Goal: Contribute content

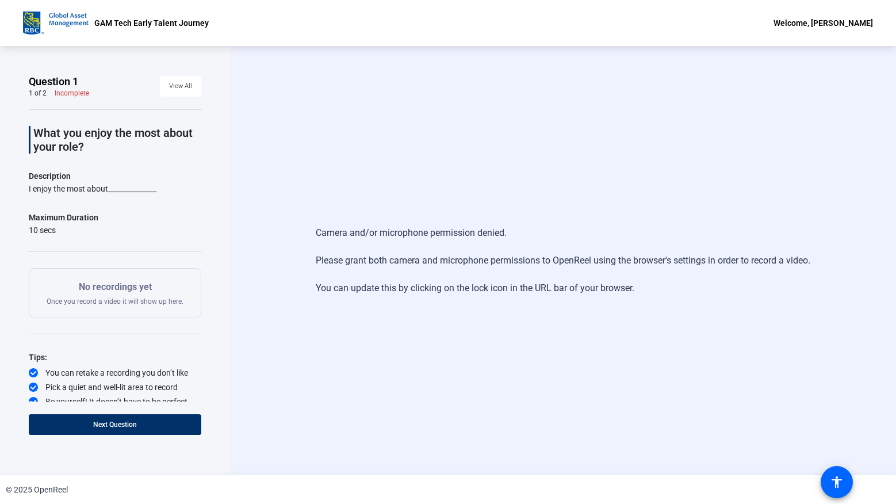
scroll to position [5, 0]
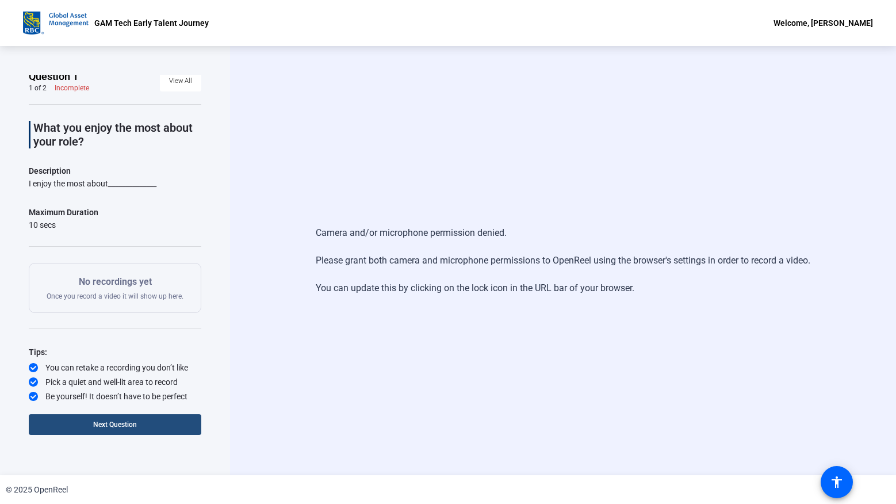
click at [166, 424] on span at bounding box center [115, 424] width 172 height 28
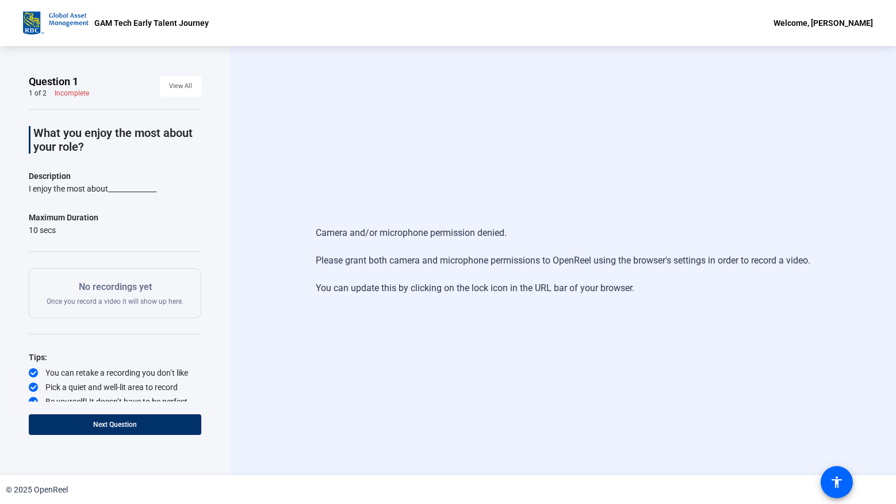
click at [115, 205] on div "What you enjoy the most about your role? Description I enjoy the most about____…" at bounding box center [115, 258] width 172 height 298
click at [298, 109] on div "Camera and/or microphone permission denied. Please grant both camera and microp…" at bounding box center [563, 260] width 666 height 429
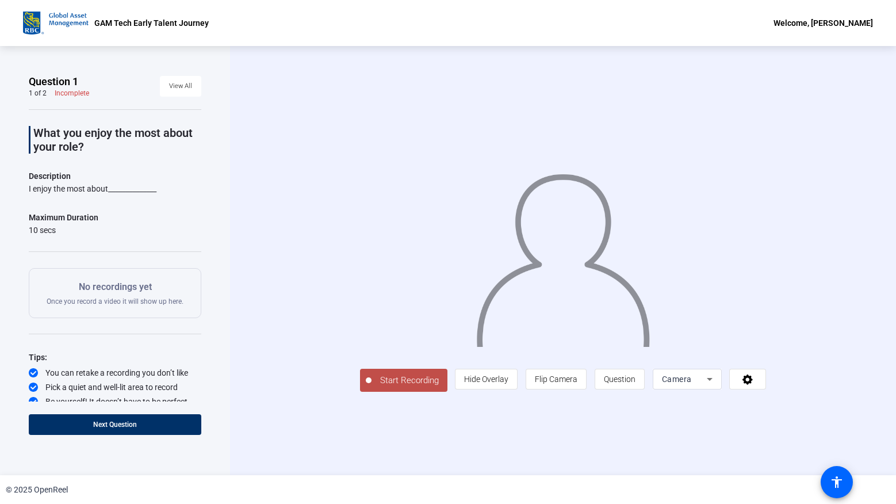
click at [371, 387] on span "Start Recording" at bounding box center [409, 380] width 76 height 13
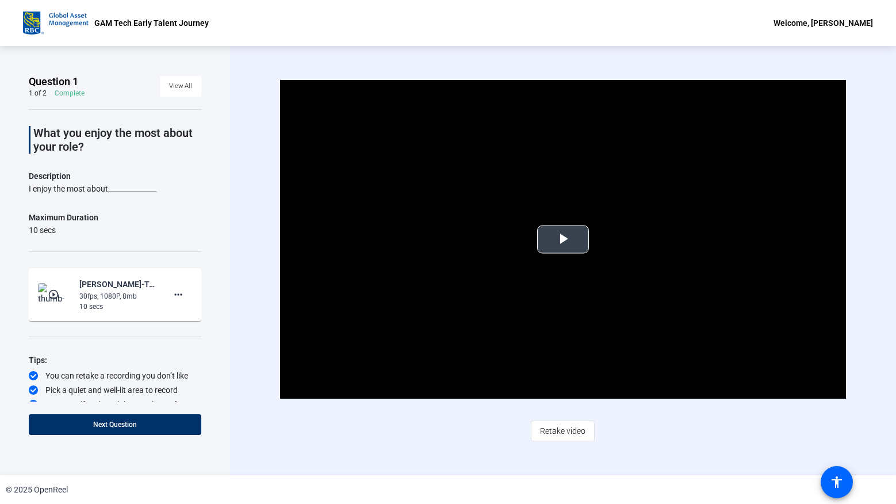
click at [563, 239] on span "Video Player" at bounding box center [563, 239] width 0 height 0
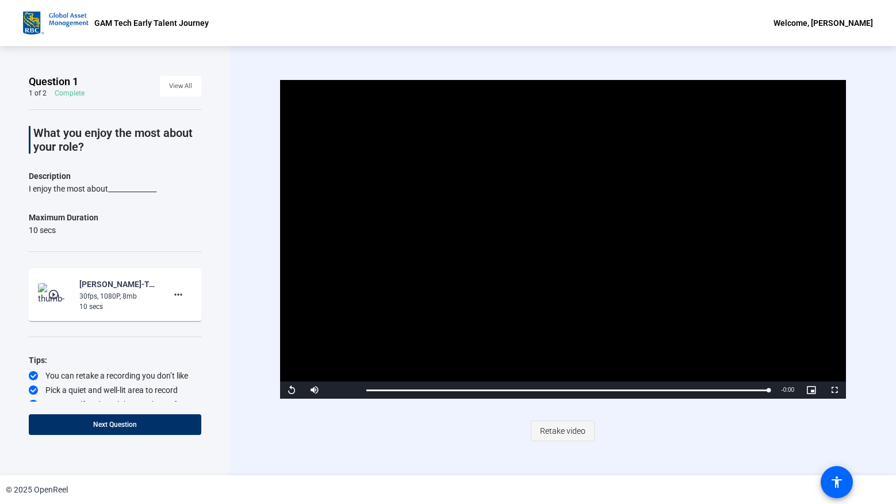
click at [558, 427] on span "Retake video" at bounding box center [562, 431] width 45 height 22
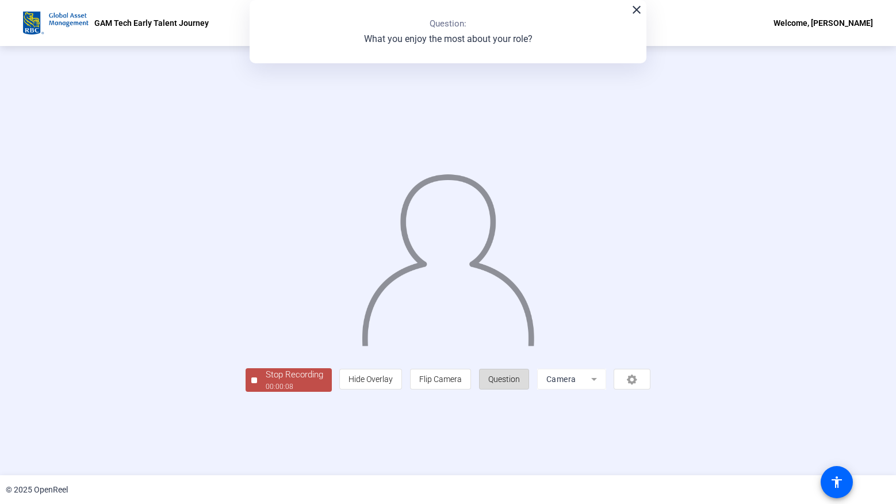
click at [520, 383] on span "Question" at bounding box center [504, 378] width 32 height 9
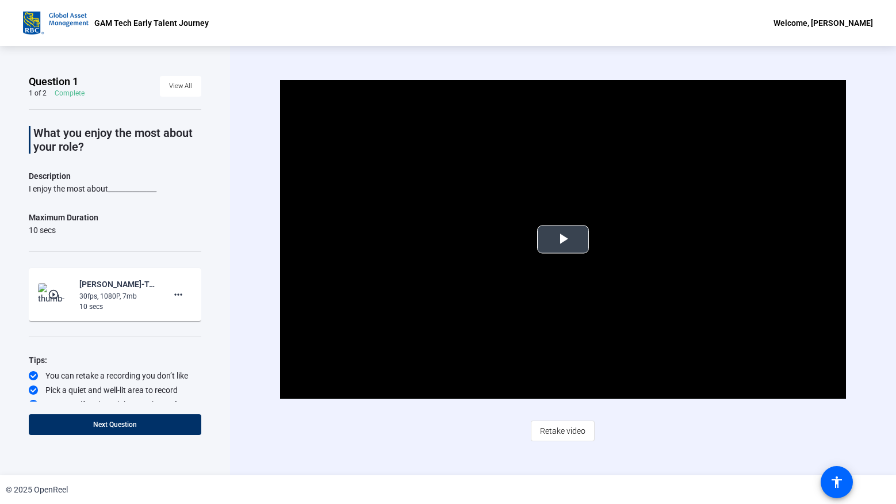
click at [563, 239] on span "Video Player" at bounding box center [563, 239] width 0 height 0
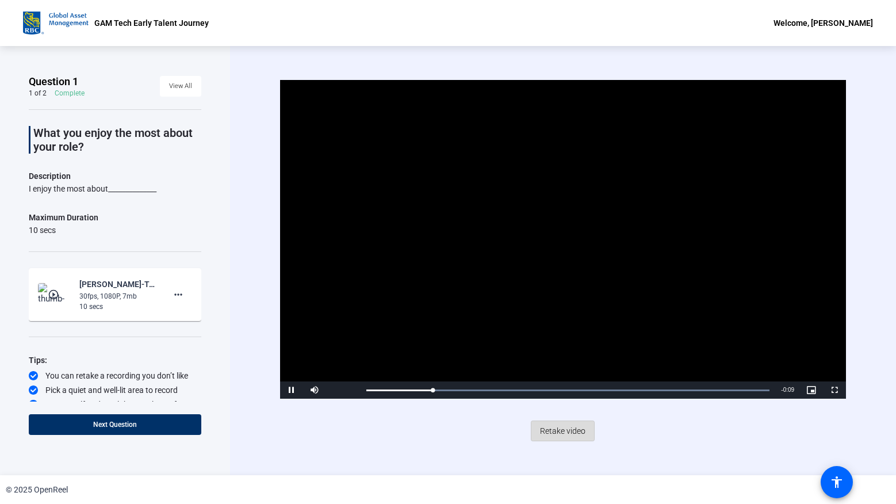
click at [577, 434] on span "Retake video" at bounding box center [562, 431] width 45 height 22
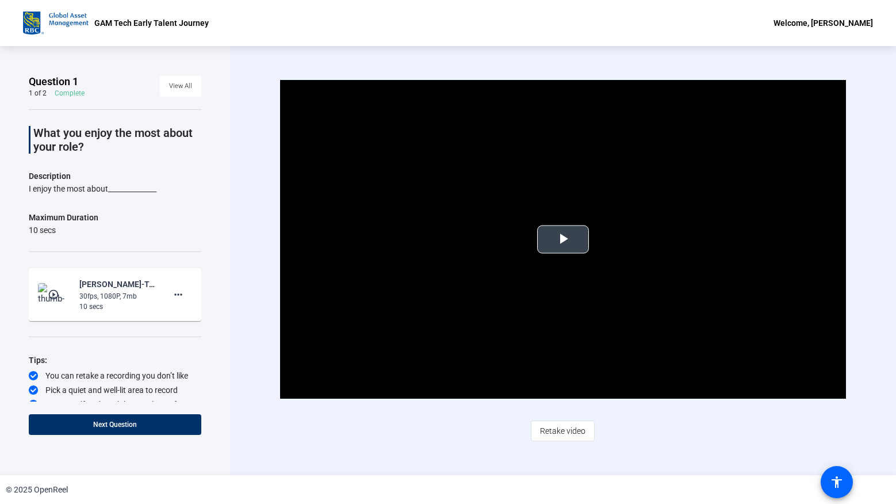
click at [563, 239] on span "Video Player" at bounding box center [563, 239] width 0 height 0
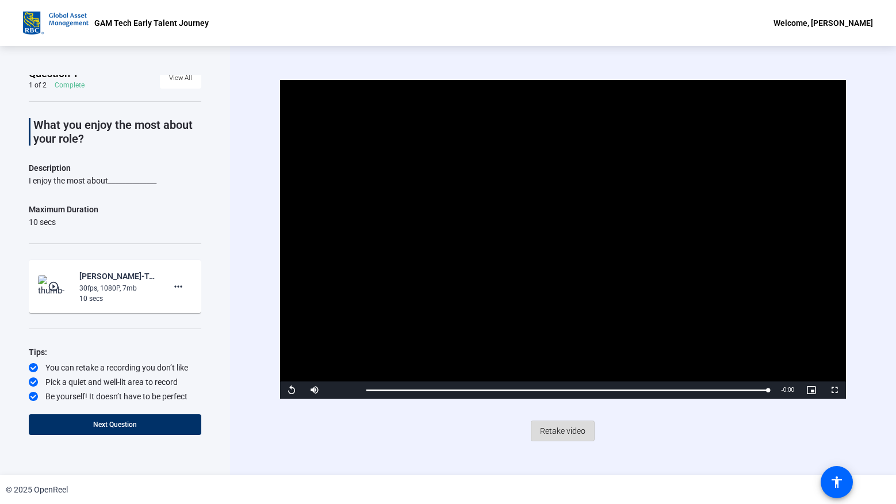
click at [540, 428] on span "Retake video" at bounding box center [562, 431] width 45 height 22
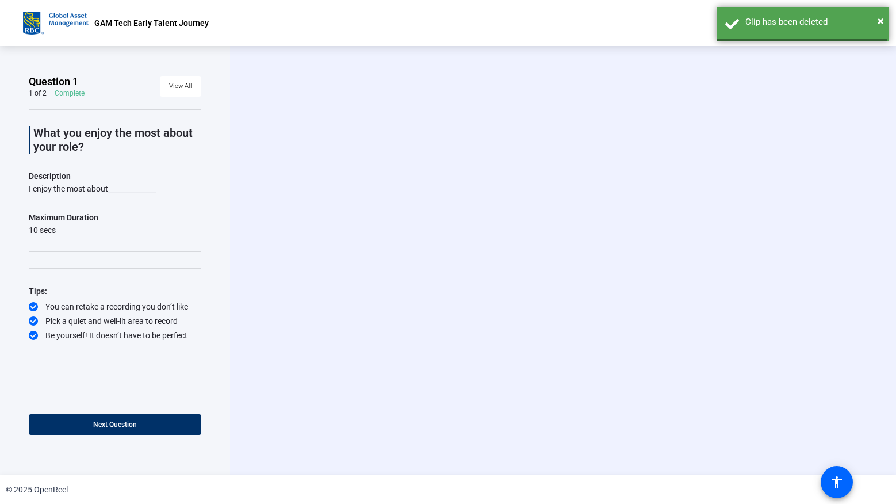
scroll to position [0, 0]
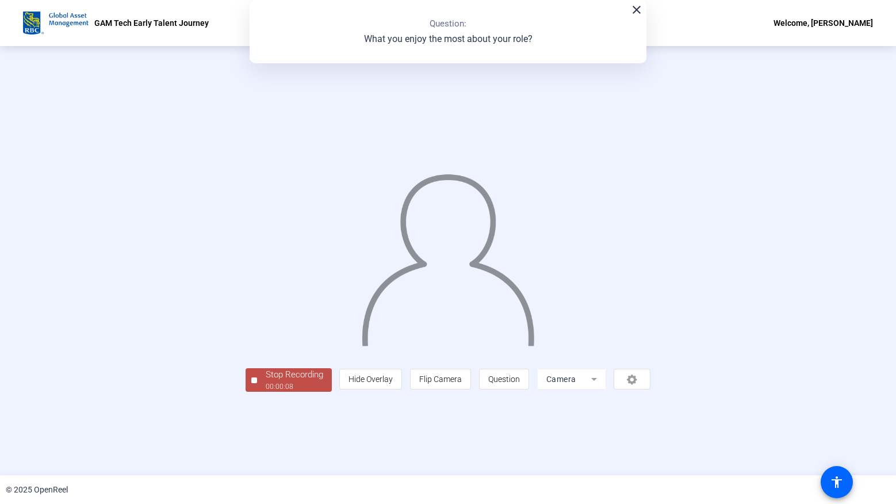
click at [642, 7] on mat-icon "close" at bounding box center [637, 10] width 14 height 14
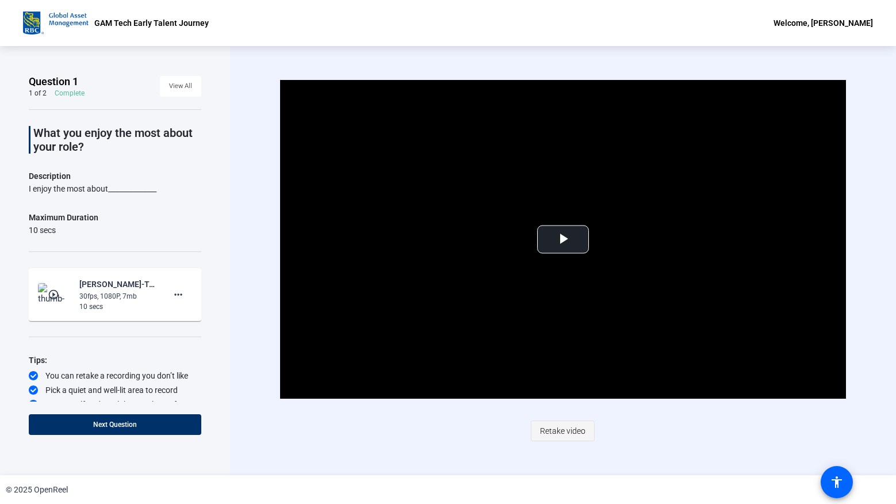
click at [544, 439] on span "Retake video" at bounding box center [562, 431] width 45 height 22
click at [546, 431] on span "Retake video" at bounding box center [562, 431] width 45 height 22
click at [563, 239] on span "Video Player" at bounding box center [563, 239] width 0 height 0
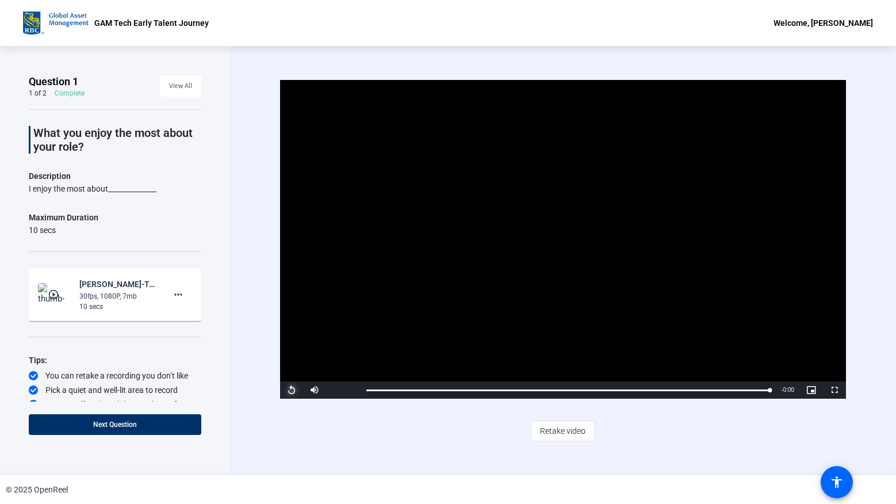
click at [293, 390] on span "Video Player" at bounding box center [291, 390] width 23 height 0
click at [131, 422] on span "Next Question" at bounding box center [115, 424] width 44 height 8
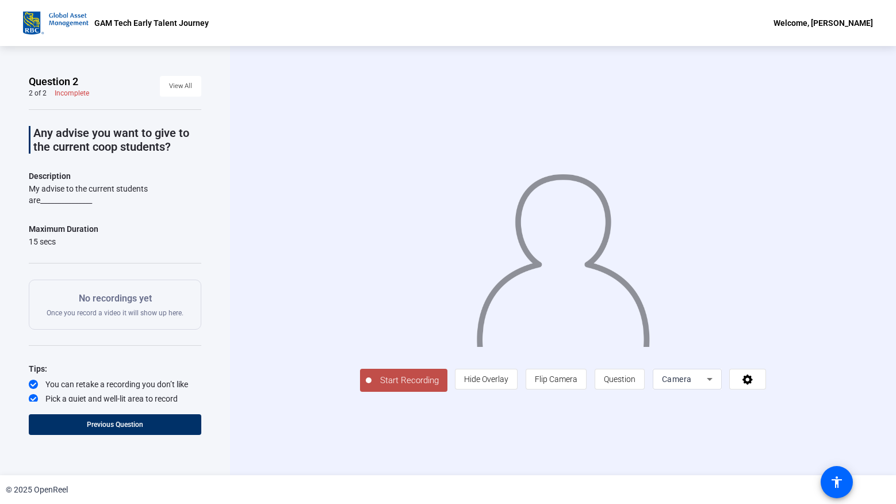
click at [371, 387] on span "Start Recording" at bounding box center [409, 380] width 76 height 13
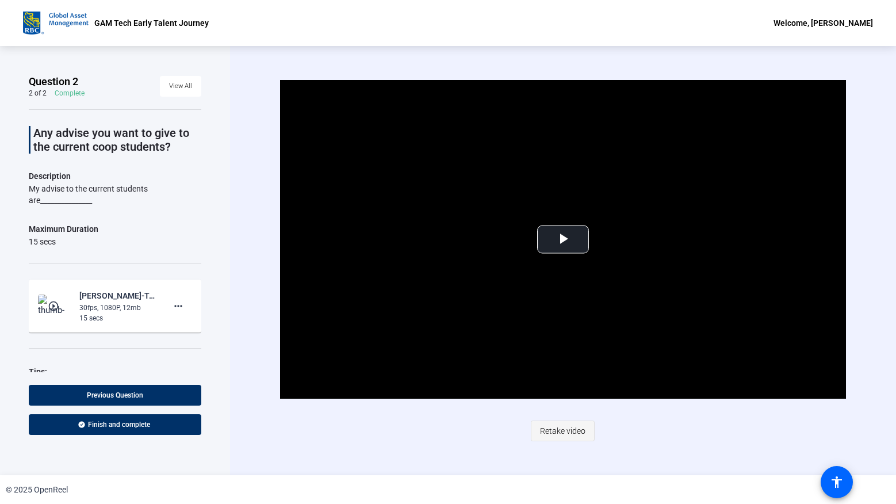
click at [548, 428] on span "Retake video" at bounding box center [562, 431] width 45 height 22
click at [546, 429] on span "Retake video" at bounding box center [562, 431] width 45 height 22
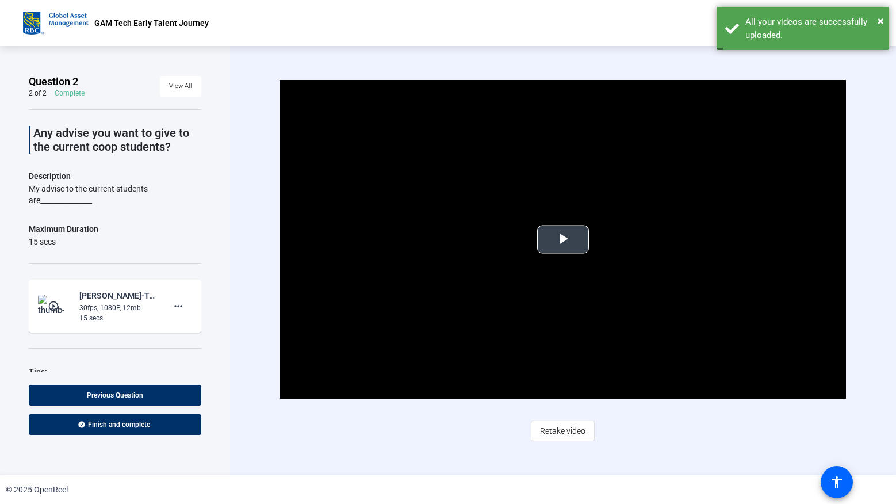
click at [563, 239] on span "Video Player" at bounding box center [563, 239] width 0 height 0
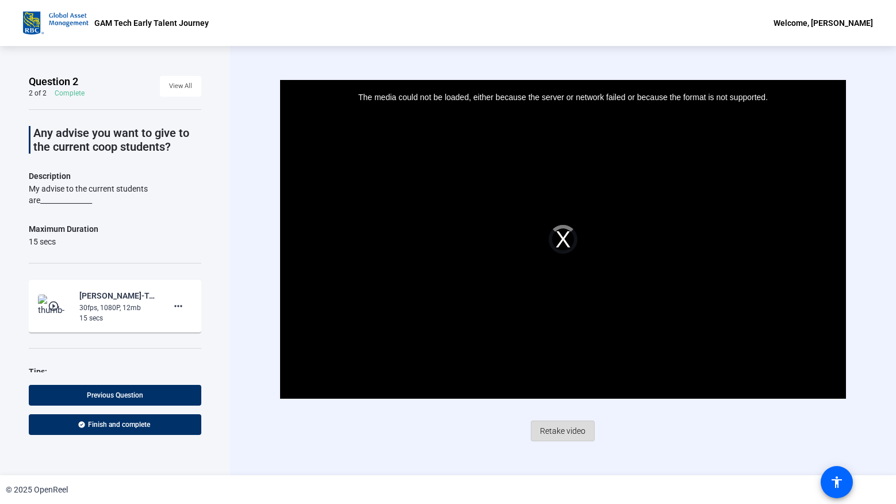
click at [552, 429] on span "Retake video" at bounding box center [562, 431] width 45 height 22
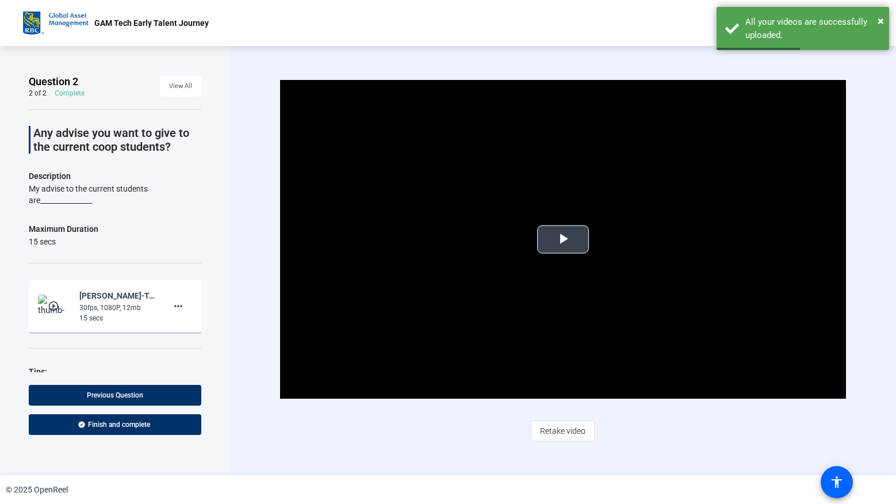
click at [563, 239] on span "Video Player" at bounding box center [563, 239] width 0 height 0
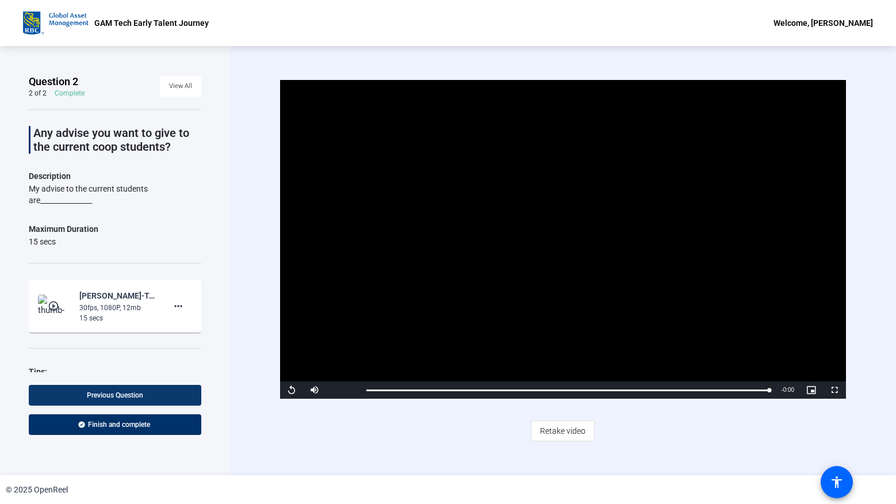
click at [162, 389] on span at bounding box center [115, 395] width 172 height 28
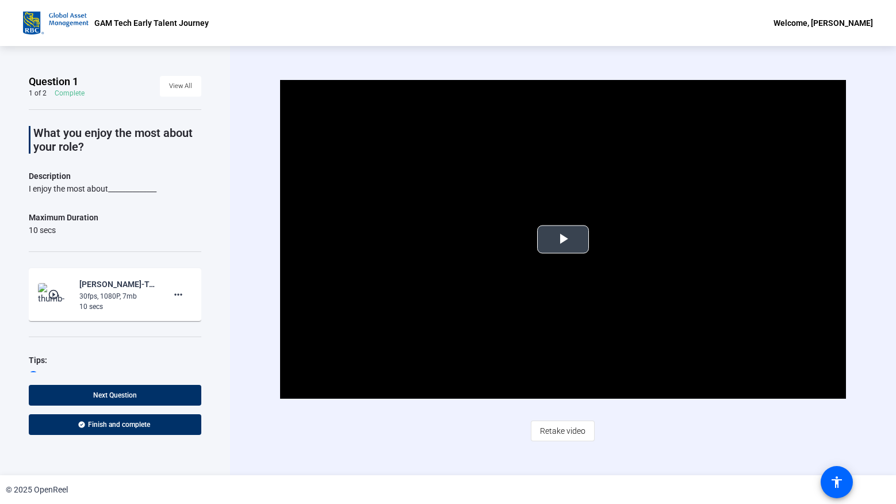
click at [563, 239] on span "Video Player" at bounding box center [563, 239] width 0 height 0
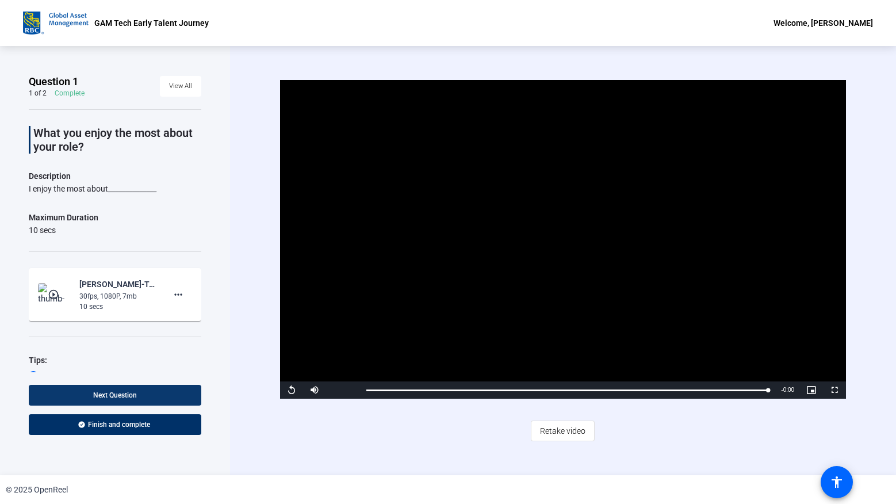
click at [162, 393] on span at bounding box center [115, 395] width 172 height 28
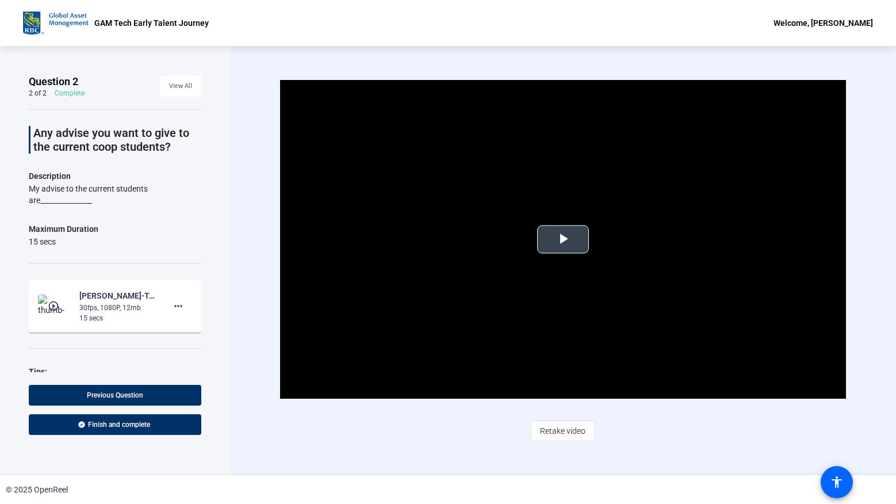
click at [563, 239] on span "Video Player" at bounding box center [563, 239] width 0 height 0
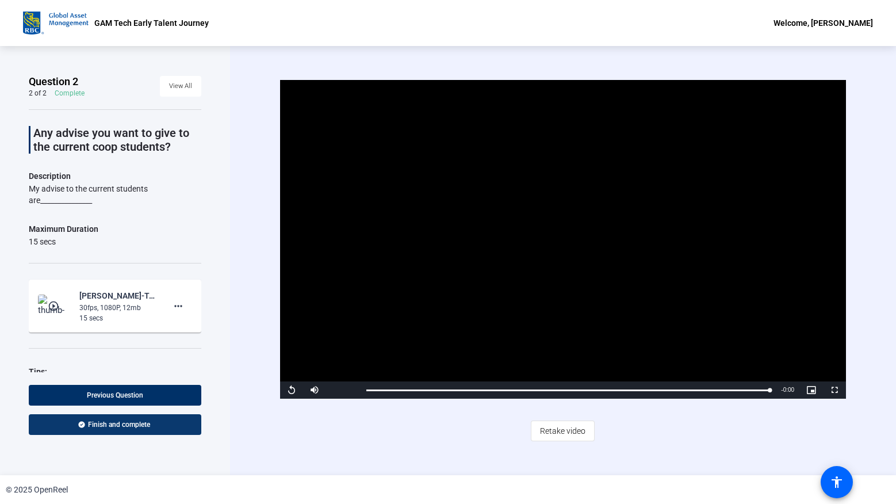
click at [184, 420] on span at bounding box center [115, 424] width 172 height 28
